Goal: Book appointment/travel/reservation

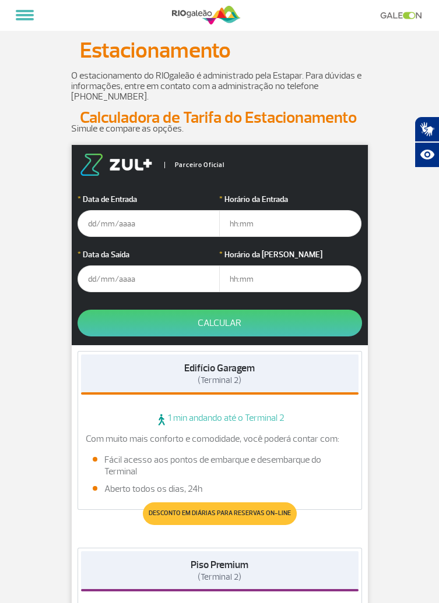
click at [104, 225] on input "text" at bounding box center [148, 223] width 142 height 27
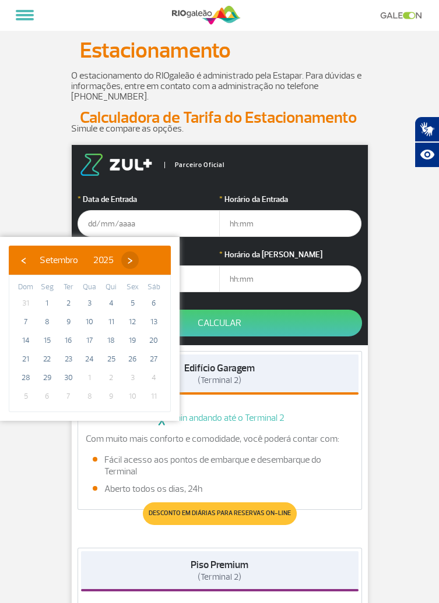
click at [139, 266] on span "›" at bounding box center [129, 260] width 17 height 17
click at [132, 264] on span "›" at bounding box center [122, 260] width 17 height 17
click at [20, 264] on span "‹" at bounding box center [23, 260] width 17 height 17
type input "[DATE]"
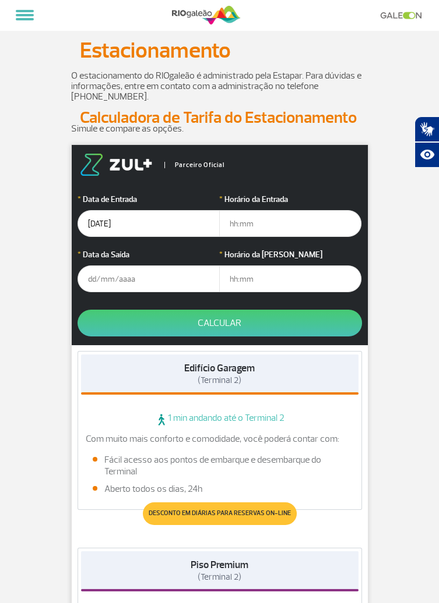
click at [235, 227] on input "text" at bounding box center [290, 223] width 142 height 27
type input "10:00"
click at [137, 282] on input "text" at bounding box center [148, 279] width 142 height 27
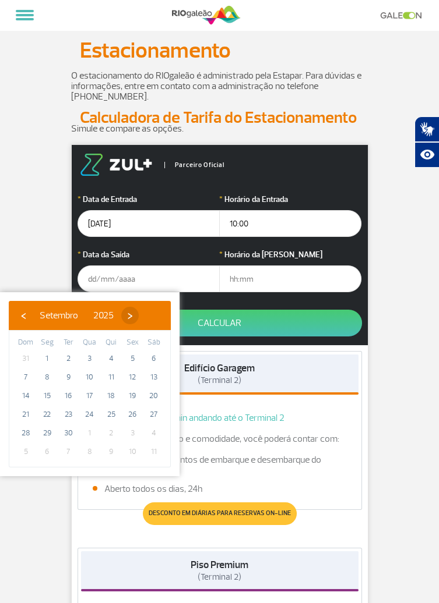
click at [139, 319] on span "›" at bounding box center [129, 315] width 17 height 17
click at [132, 321] on span "›" at bounding box center [122, 315] width 17 height 17
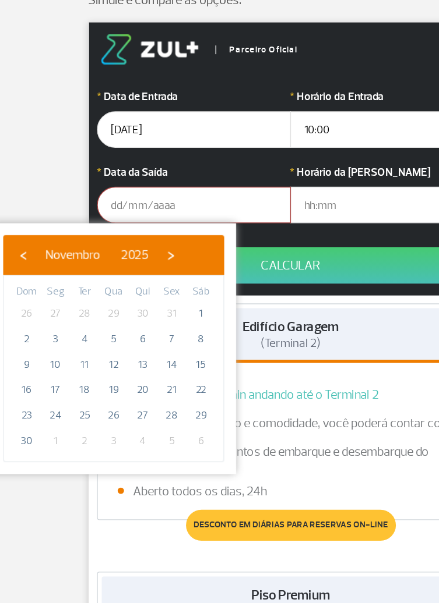
type input "[DATE]"
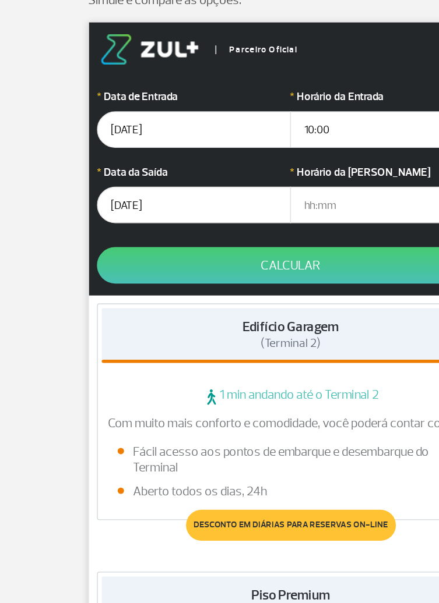
click at [247, 278] on input "text" at bounding box center [290, 279] width 142 height 27
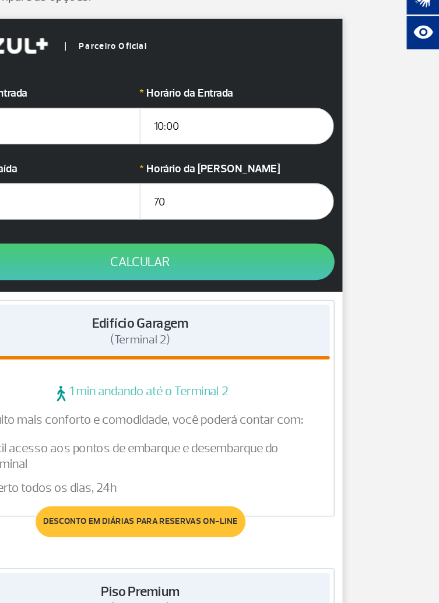
type input "7"
type input "1"
type input "19:00"
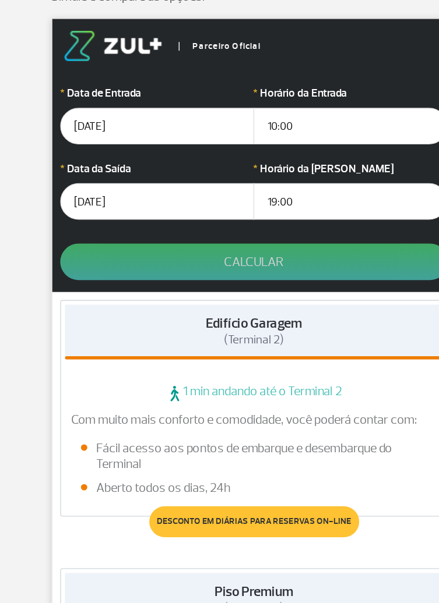
click at [257, 323] on button "Calcular" at bounding box center [219, 323] width 284 height 27
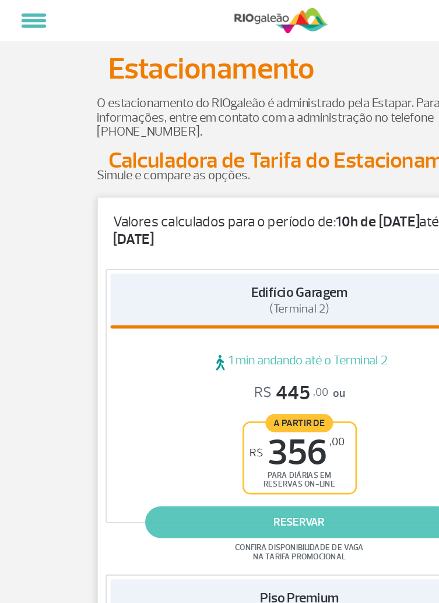
click at [259, 384] on link "reservar" at bounding box center [219, 383] width 227 height 23
